Goal: Information Seeking & Learning: Learn about a topic

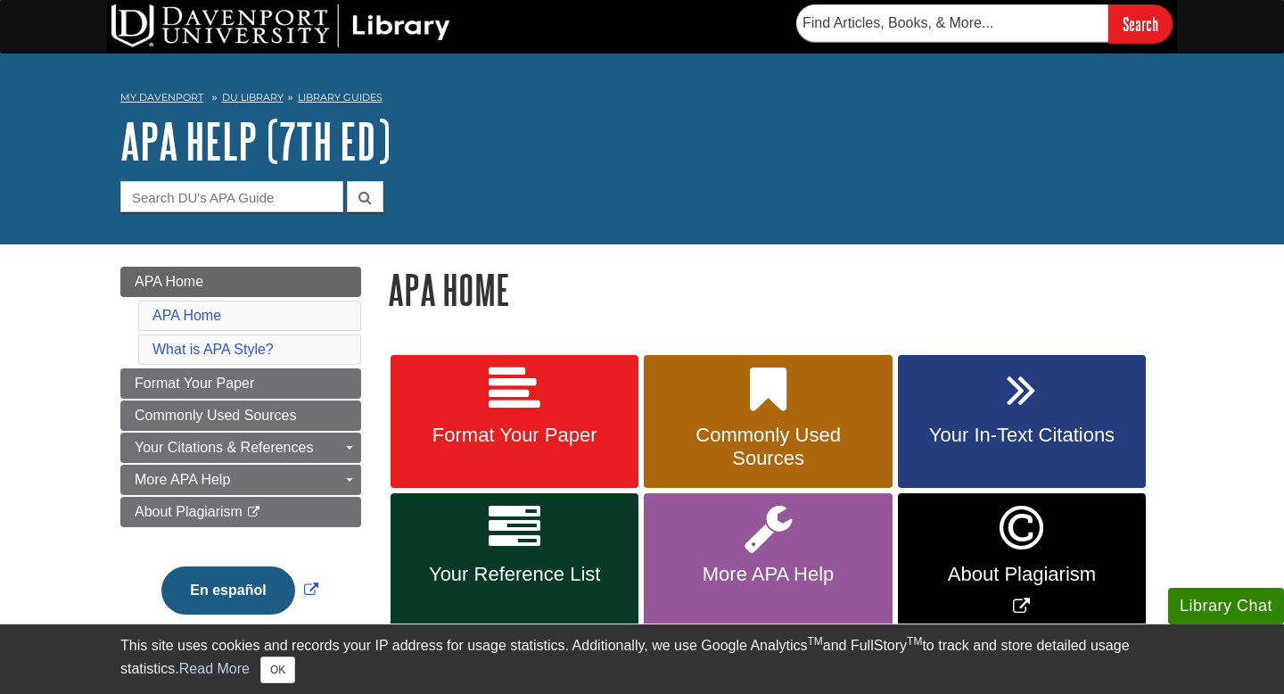
scroll to position [124, 0]
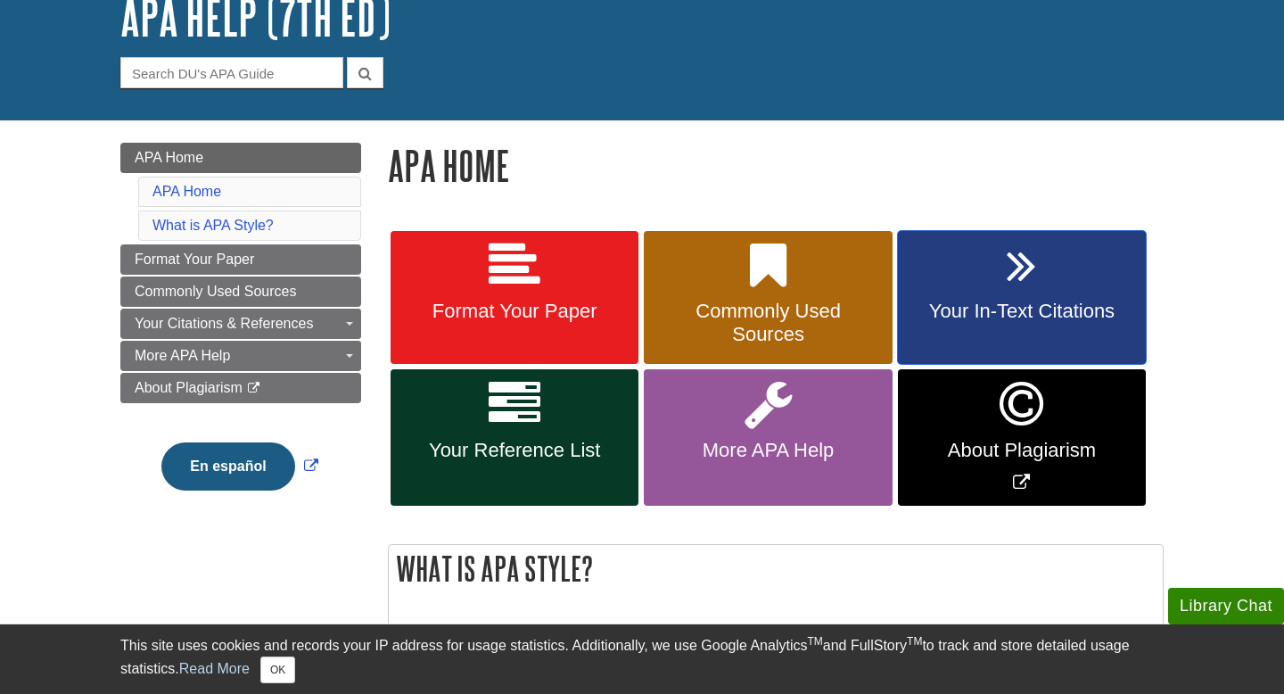
click at [988, 336] on link "Your In-Text Citations" at bounding box center [1022, 298] width 248 height 134
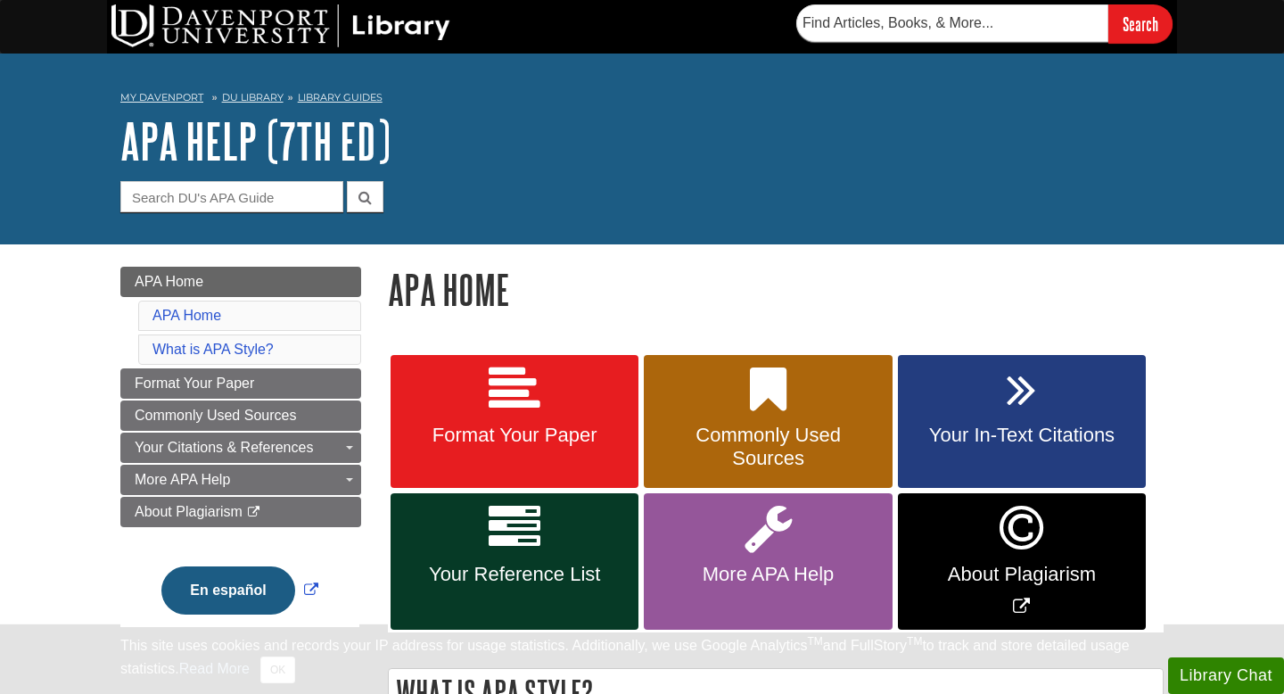
scroll to position [124, 0]
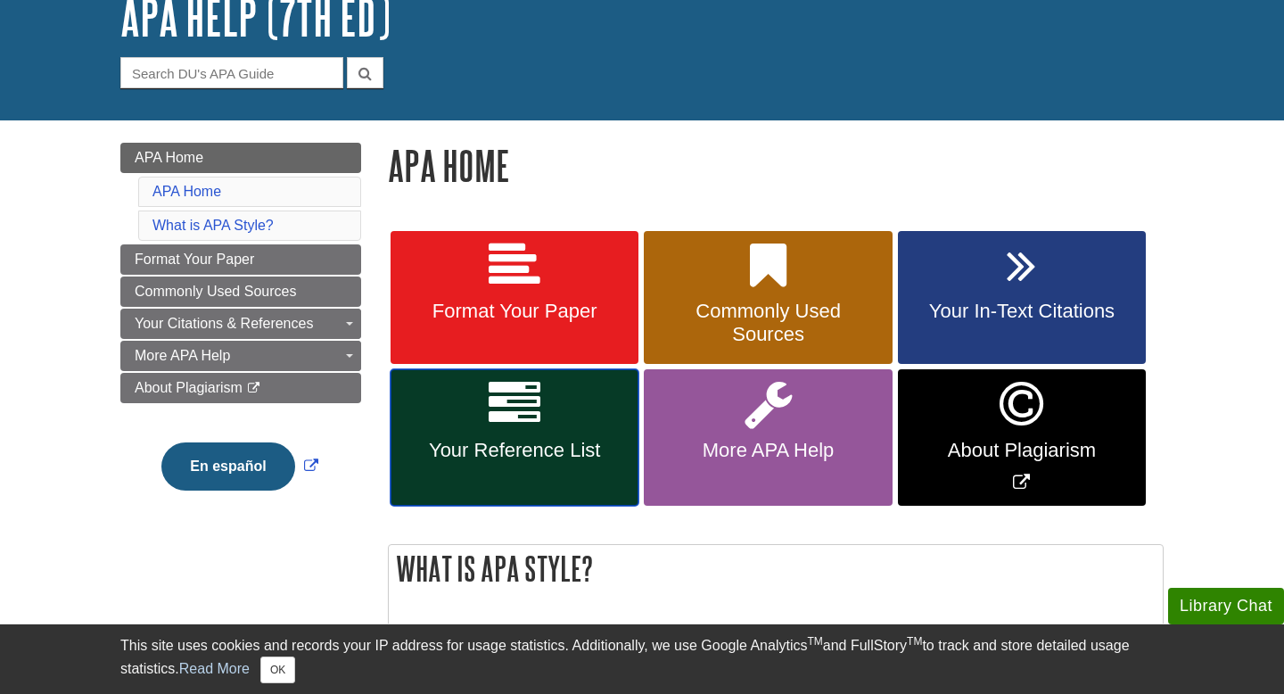
click at [491, 448] on span "Your Reference List" at bounding box center [514, 450] width 221 height 23
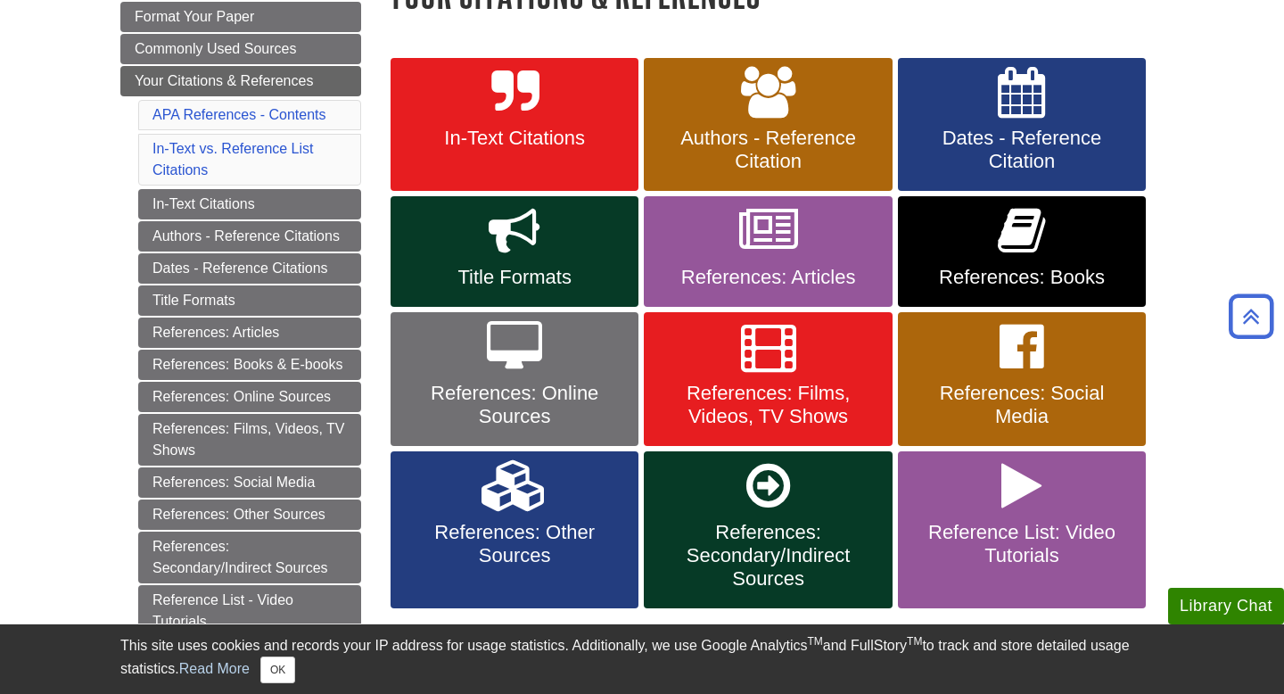
scroll to position [301, 0]
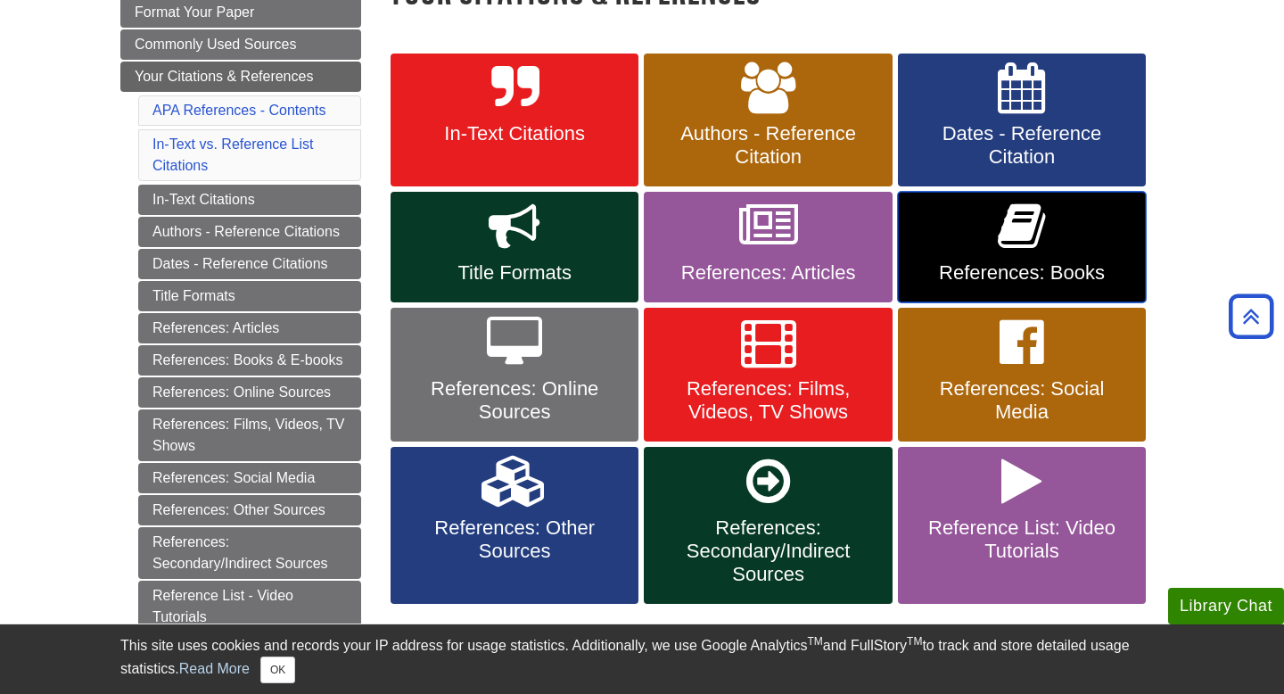
click at [1041, 264] on span "References: Books" at bounding box center [1021, 272] width 221 height 23
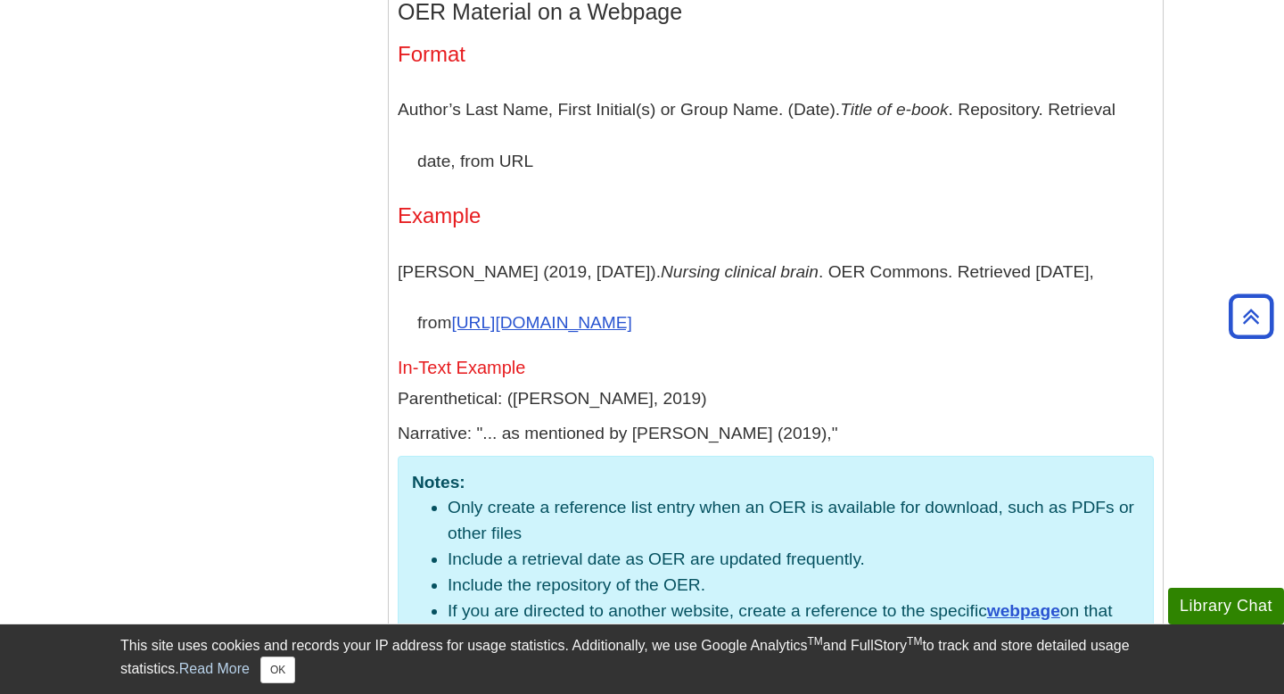
scroll to position [4320, 0]
